Goal: Complete application form: Complete application form

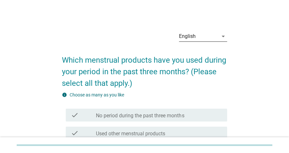
click at [218, 38] on div "English" at bounding box center [198, 36] width 39 height 10
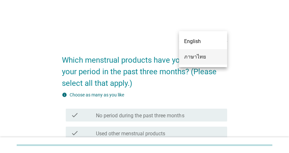
click at [203, 58] on div "ภาษาไทย" at bounding box center [203, 57] width 38 height 8
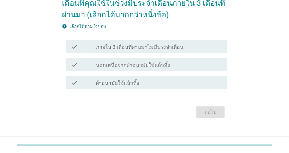
scroll to position [69, 0]
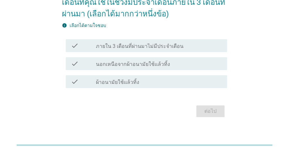
click at [208, 110] on div "ต่อไป" at bounding box center [144, 110] width 165 height 15
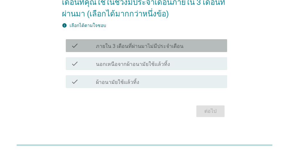
click at [132, 48] on label "ภายใน 3 เดือนที่ผ่านมาไม่มีประจำเดือน" at bounding box center [140, 46] width 88 height 6
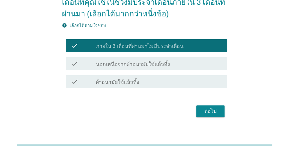
click at [132, 48] on label "ภายใน 3 เดือนที่ผ่านมาไม่มีประจำเดือน" at bounding box center [140, 46] width 88 height 6
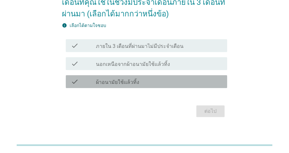
click at [135, 82] on label "ผ้าอนามัยใช้แล้วทิ้ง" at bounding box center [117, 82] width 43 height 6
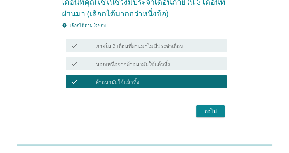
click at [148, 67] on label "นอกเหนือจากผ้าอนามัยใช้แล้วทิ้ง" at bounding box center [133, 64] width 74 height 6
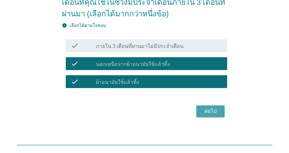
click at [222, 111] on button "ต่อไป" at bounding box center [210, 111] width 28 height 12
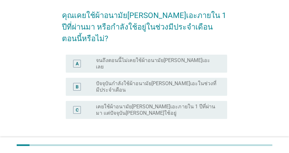
scroll to position [45, 0]
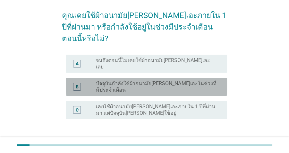
click at [181, 80] on label "ปัจจุบันกำลังใช้ผ้าอนามัย[PERSON_NAME]เอะในช่วงที่มีประจำเดือน" at bounding box center [156, 86] width 121 height 13
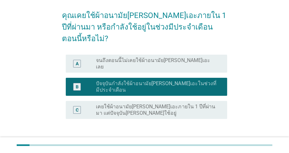
click at [216, 146] on div "ต่อไป" at bounding box center [210, 150] width 18 height 8
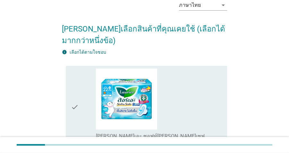
scroll to position [34, 0]
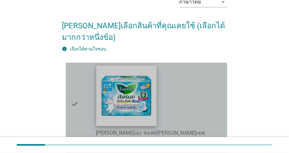
click at [106, 109] on img at bounding box center [126, 95] width 60 height 60
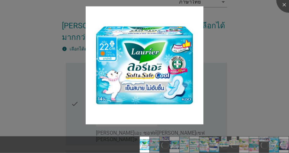
click at [260, 60] on div at bounding box center [144, 76] width 289 height 153
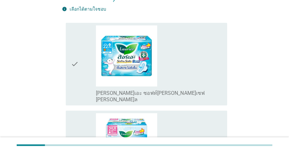
scroll to position [77, 0]
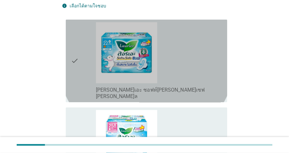
click at [181, 90] on div "check_box_outline_blank [PERSON_NAME]เอะ ซอฟท์[PERSON_NAME]เซฟ [PERSON_NAME]ล" at bounding box center [159, 92] width 126 height 14
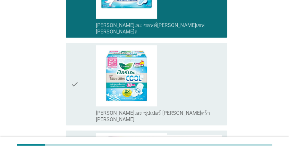
scroll to position [157, 0]
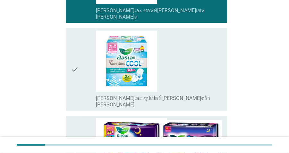
click at [202, 67] on div "check_box_outline_blank [PERSON_NAME]เอะ ซุปเปอร์ [PERSON_NAME]ตร้า [PERSON_NAM…" at bounding box center [159, 68] width 126 height 77
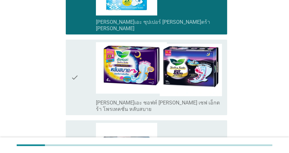
scroll to position [244, 0]
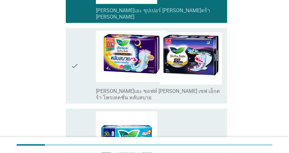
click at [220, 87] on div "check_box_outline_blank [PERSON_NAME]เอะ ซอฟท์ [PERSON_NAME] เซฟ เอ็กตร้า โพรเท…" at bounding box center [159, 94] width 126 height 14
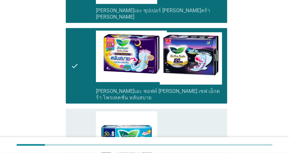
click at [221, 111] on div "check_box_outline_blank [PERSON_NAME]เอะ ซอฟท์[PERSON_NAME]เซฟ [PERSON_NAME]ล […" at bounding box center [159, 149] width 126 height 77
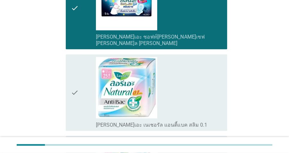
scroll to position [387, 0]
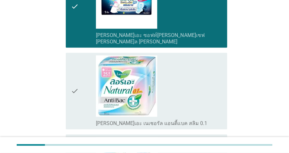
click at [201, 72] on div "check_box_outline_blank [PERSON_NAME]เอะ เนเชอรัล แอนตี้แบค สลิม 0.1" at bounding box center [159, 90] width 126 height 71
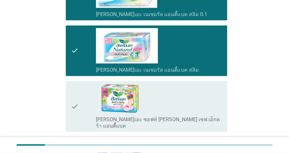
scroll to position [514, 0]
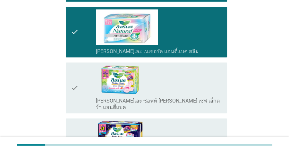
click at [206, 65] on div "check_box_outline_blank [PERSON_NAME]เอะ ซอฟท์ [PERSON_NAME] เซฟ เอ็กตร้า แอนตี…" at bounding box center [159, 88] width 126 height 46
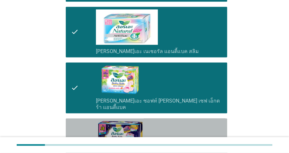
click at [216, 121] on div "check_box_outline_blank [PERSON_NAME]เอะ ซอฟท์ [PERSON_NAME] เซฟ เอ็กตร้า โพรเท…" at bounding box center [159, 144] width 126 height 46
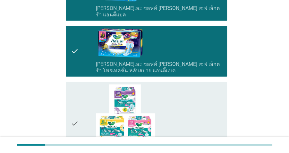
scroll to position [631, 0]
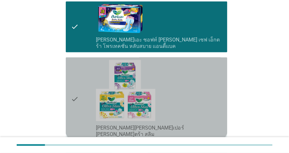
click at [201, 84] on div "check_box_outline_blank [PERSON_NAME][PERSON_NAME]เปอร์ [PERSON_NAME]ตร้า สลิม" at bounding box center [159, 98] width 126 height 77
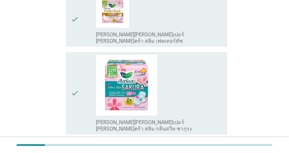
scroll to position [868, 0]
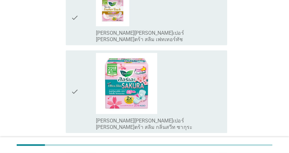
click at [197, 53] on div "check_box_outline_blank [PERSON_NAME][PERSON_NAME]เปอร์ [PERSON_NAME]ตร้า สลิม …" at bounding box center [159, 91] width 126 height 77
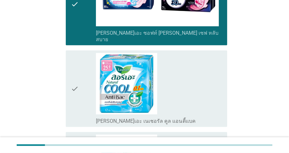
scroll to position [1044, 0]
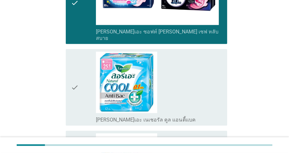
click at [176, 52] on div "check_box_outline_blank [PERSON_NAME]เอะ เนเชอรัล คูล แอนตี้แบค" at bounding box center [159, 87] width 126 height 71
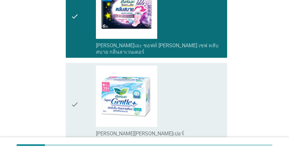
scroll to position [1238, 0]
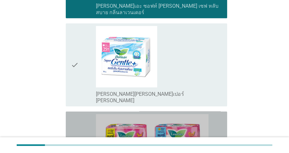
click at [216, 114] on div "check_box_outline_blank [PERSON_NAME]เอะ ซอฟท์[PERSON_NAME]เซฟ แมกซี่" at bounding box center [159, 149] width 126 height 71
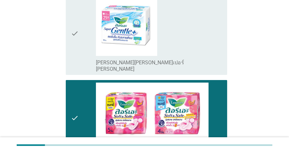
scroll to position [1290, 0]
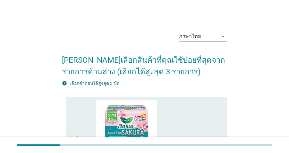
click at [204, 106] on div "check_box_outline_blank [PERSON_NAME][PERSON_NAME]เปอร์ [PERSON_NAME]ตร้า สลิม …" at bounding box center [159, 137] width 126 height 77
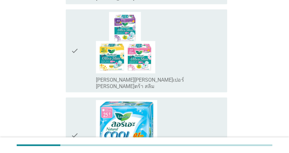
scroll to position [282, 0]
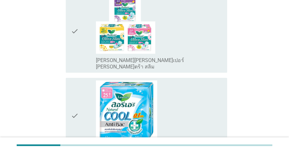
click at [202, 89] on div "check_box_outline_blank [PERSON_NAME]เอะ เนเชอรัล คูล แอนตี้แบค" at bounding box center [159, 115] width 126 height 71
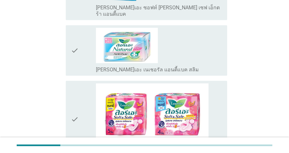
scroll to position [610, 0]
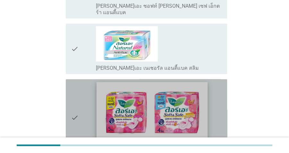
click at [204, 82] on img at bounding box center [152, 112] width 111 height 60
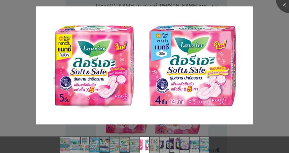
click at [259, 15] on div at bounding box center [144, 76] width 289 height 153
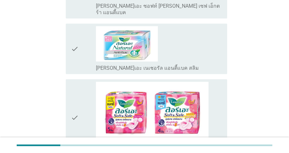
click at [215, 91] on div "check_box_outline_blank [PERSON_NAME]เอะ ซอฟท์[PERSON_NAME]เซฟ แมกซี่" at bounding box center [159, 116] width 126 height 71
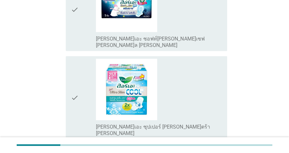
scroll to position [1146, 0]
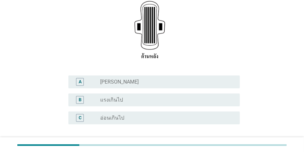
scroll to position [117, 0]
click at [126, 78] on div "radio_button_unchecked [PERSON_NAME]" at bounding box center [164, 81] width 129 height 6
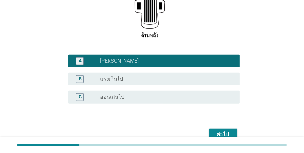
scroll to position [144, 0]
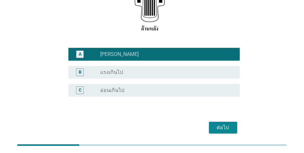
click at [222, 123] on div "ต่อไป" at bounding box center [223, 127] width 18 height 8
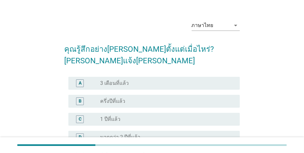
scroll to position [12, 0]
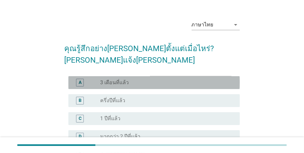
click at [138, 79] on div "radio_button_unchecked 3 เดือนที่แล้ว" at bounding box center [164, 82] width 129 height 6
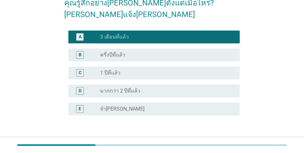
scroll to position [68, 0]
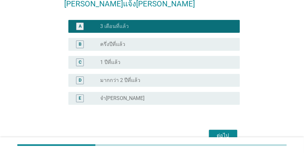
click at [232, 130] on button "ต่อไป" at bounding box center [223, 136] width 28 height 12
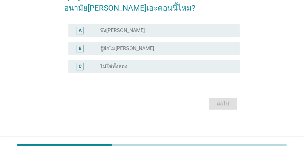
scroll to position [0, 0]
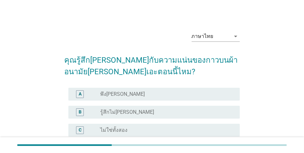
click at [170, 92] on div "radio_button_unchecked พึง[PERSON_NAME]" at bounding box center [164, 94] width 129 height 6
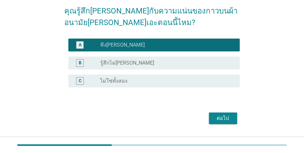
scroll to position [56, 0]
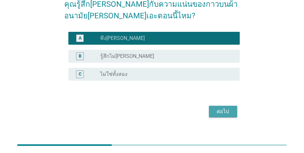
click at [227, 112] on div "ต่อไป" at bounding box center [223, 111] width 18 height 8
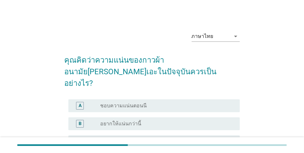
click at [186, 102] on div "radio_button_unchecked ชอบความแน่นตอนนี" at bounding box center [164, 105] width 129 height 6
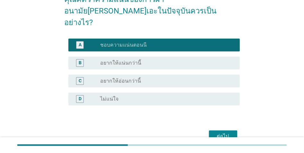
scroll to position [67, 0]
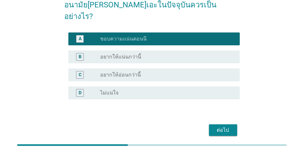
click at [230, 126] on div "ต่อไป" at bounding box center [223, 130] width 18 height 8
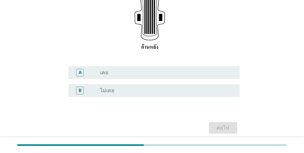
scroll to position [117, 0]
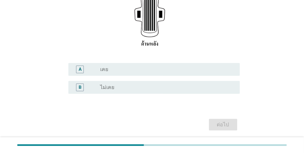
click at [198, 67] on div "radio_button_unchecked เคย" at bounding box center [164, 69] width 129 height 6
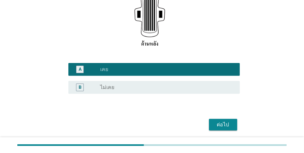
click at [226, 123] on div "ต่อไป" at bounding box center [223, 125] width 18 height 8
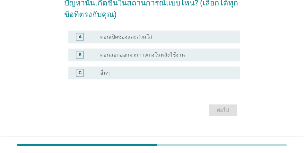
scroll to position [59, 0]
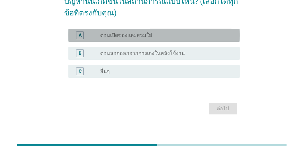
click at [155, 38] on div "radio_button_unchecked ตอนเปิดซองและสวมใส่" at bounding box center [164, 35] width 129 height 6
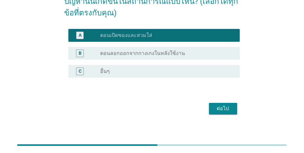
drag, startPoint x: 175, startPoint y: 54, endPoint x: 196, endPoint y: 65, distance: 23.4
click at [176, 54] on label "ตอนลอกออกจากกางเกงในหลังใช้งาน" at bounding box center [142, 53] width 85 height 6
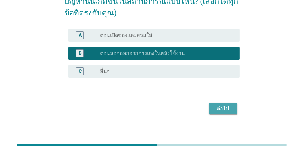
click at [230, 111] on div "ต่อไป" at bounding box center [223, 109] width 18 height 8
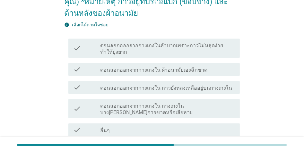
scroll to position [85, 0]
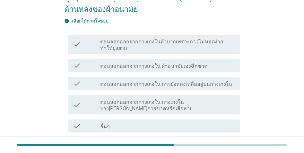
click at [197, 57] on div "check check_box_outline_blank ตอนลอกออกจากกางเกงใน ผ้าอนามัยเองฉีกขาด" at bounding box center [151, 65] width 175 height 18
click at [218, 78] on div "check check_box_outline_blank ตอนลอกออกจากกางเกงใน กาวยังหลงเหลืออยู่บนกางเกงใน" at bounding box center [153, 83] width 171 height 13
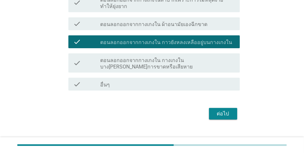
scroll to position [134, 0]
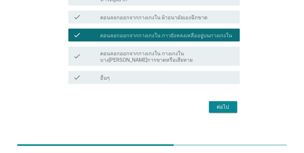
click at [233, 106] on button "ต่อไป" at bounding box center [223, 107] width 28 height 12
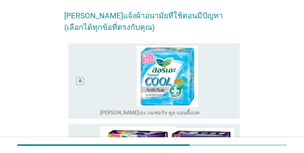
scroll to position [51, 0]
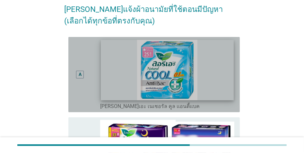
click at [234, 71] on div "radio_button_unchecked [PERSON_NAME]เอะ เนเชอรัล คูล แอนตี้แบค" at bounding box center [167, 74] width 134 height 70
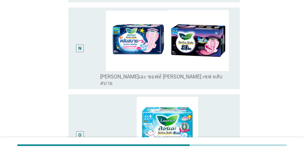
scroll to position [1173, 0]
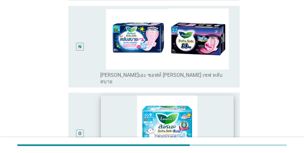
click at [227, 95] on img at bounding box center [167, 125] width 133 height 60
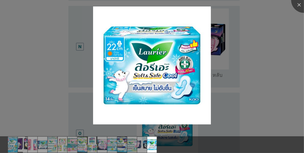
click at [273, 30] on div at bounding box center [152, 76] width 304 height 153
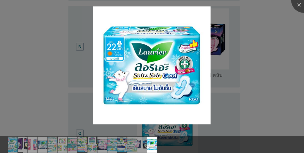
click at [250, 74] on div at bounding box center [152, 76] width 304 height 153
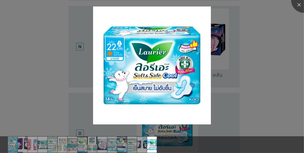
click at [229, 84] on div at bounding box center [152, 76] width 304 height 153
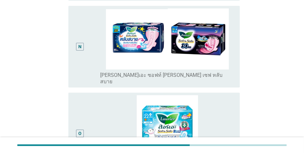
click at [233, 95] on img at bounding box center [167, 125] width 134 height 61
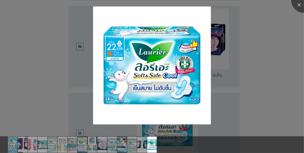
click at [273, 77] on div at bounding box center [152, 76] width 304 height 153
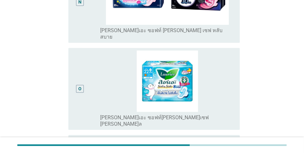
scroll to position [1235, 0]
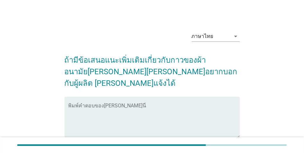
click at [190, 104] on textarea "พิมพ์คำตอบของคุณ ที่นี่" at bounding box center [153, 121] width 171 height 34
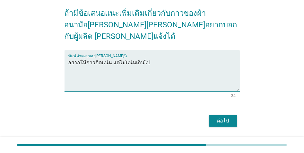
scroll to position [48, 0]
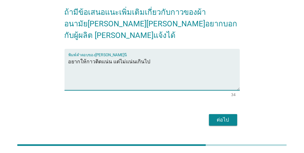
type textarea "อยากให้กาวติดแน่น แต่ไม่แน่นเกินไป"
click at [222, 116] on div "ต่อไป" at bounding box center [223, 120] width 18 height 8
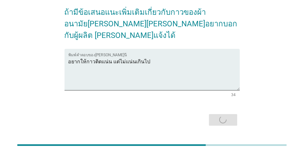
scroll to position [0, 0]
